Goal: Navigation & Orientation: Find specific page/section

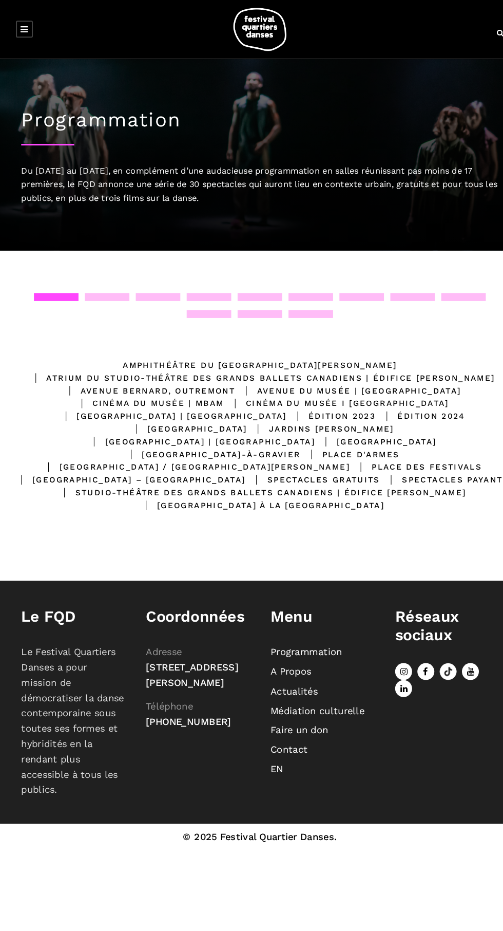
click at [23, 28] on icon at bounding box center [23, 28] width 7 height 8
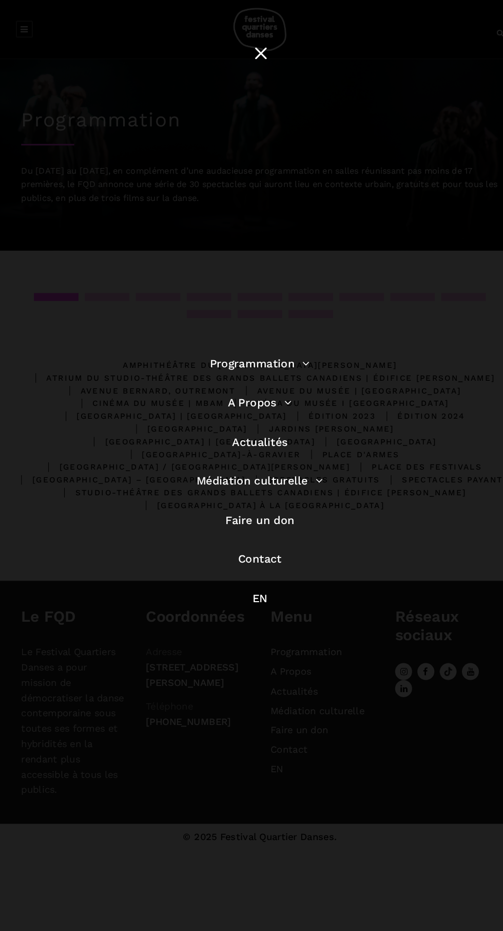
click at [261, 48] on div at bounding box center [251, 52] width 25 height 27
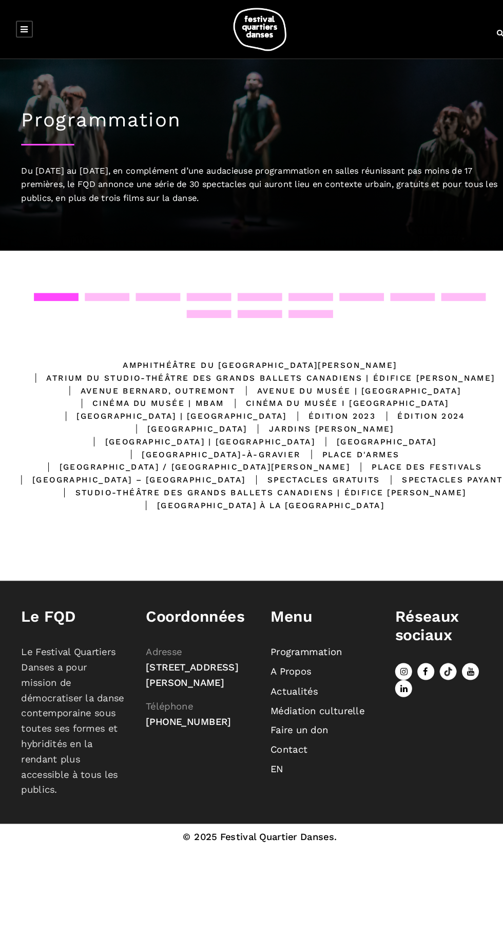
click at [254, 27] on img at bounding box center [251, 29] width 51 height 42
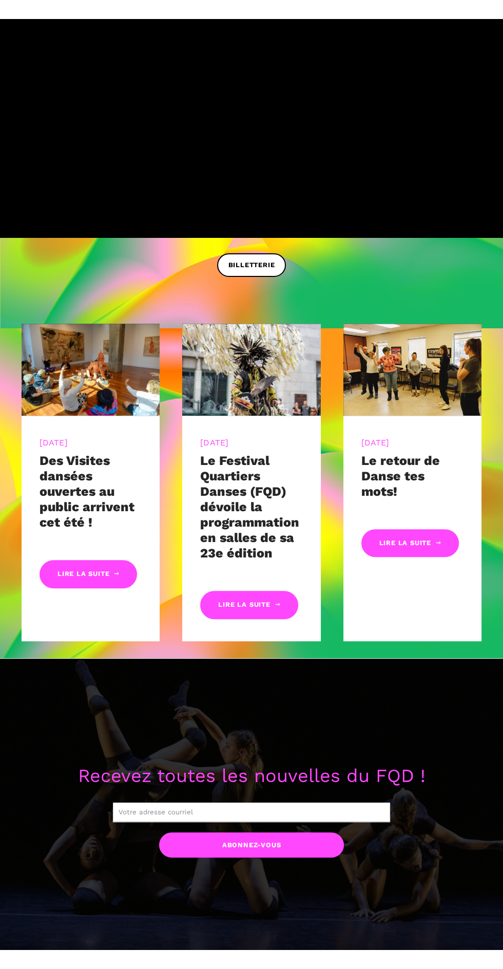
scroll to position [164, 0]
